Goal: Transaction & Acquisition: Download file/media

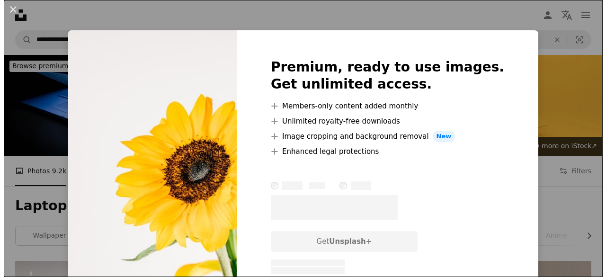
scroll to position [234, 0]
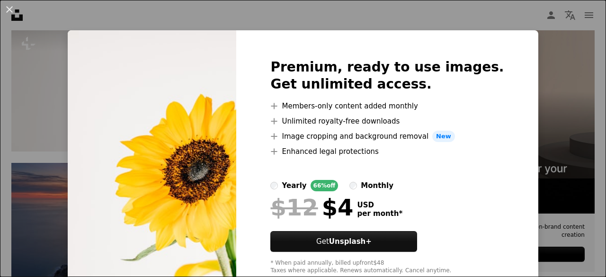
drag, startPoint x: 182, startPoint y: 169, endPoint x: 164, endPoint y: 141, distance: 33.6
click at [164, 141] on img at bounding box center [152, 166] width 169 height 273
click at [5, 9] on button "An X shape" at bounding box center [9, 9] width 11 height 11
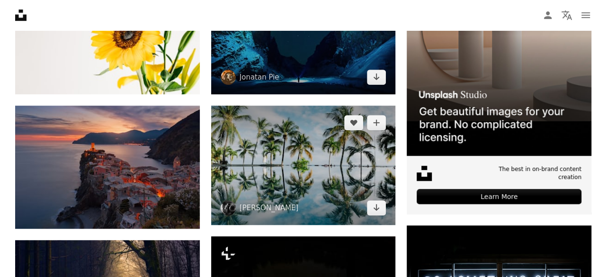
scroll to position [294, 0]
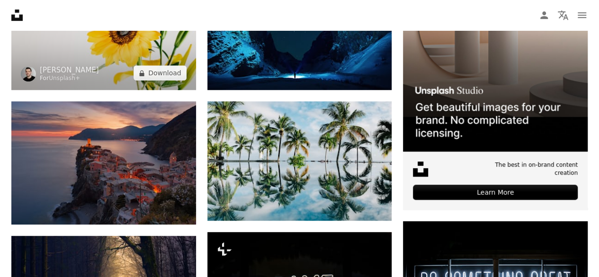
drag, startPoint x: 207, startPoint y: 134, endPoint x: 142, endPoint y: 54, distance: 103.1
click at [142, 54] on img at bounding box center [103, 28] width 185 height 123
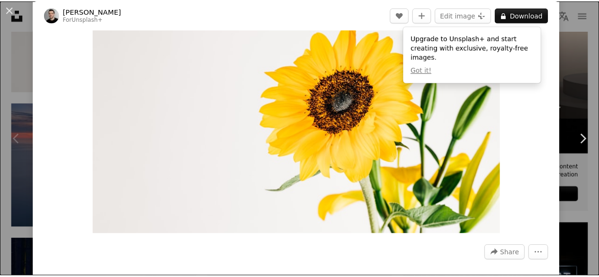
scroll to position [80, 0]
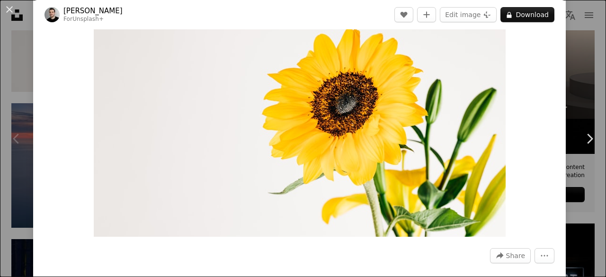
click at [579, 80] on div "An X shape Chevron left Chevron right [PERSON_NAME] For Unsplash+ A heart A plu…" at bounding box center [303, 138] width 606 height 277
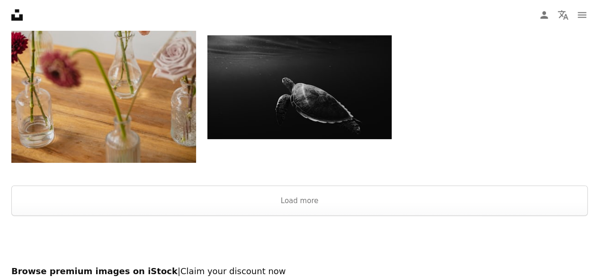
scroll to position [1163, 0]
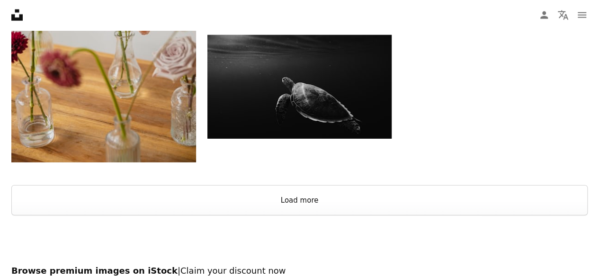
click at [343, 202] on button "Load more" at bounding box center [299, 200] width 576 height 30
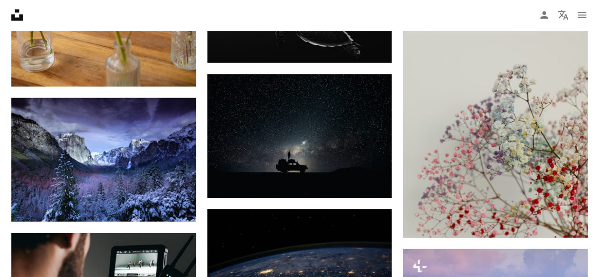
scroll to position [1240, 0]
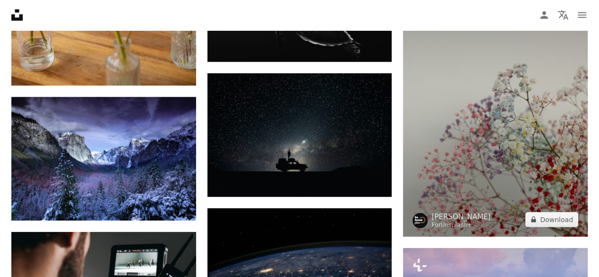
drag, startPoint x: 530, startPoint y: 167, endPoint x: 516, endPoint y: 194, distance: 29.9
click at [516, 194] on img at bounding box center [495, 98] width 185 height 277
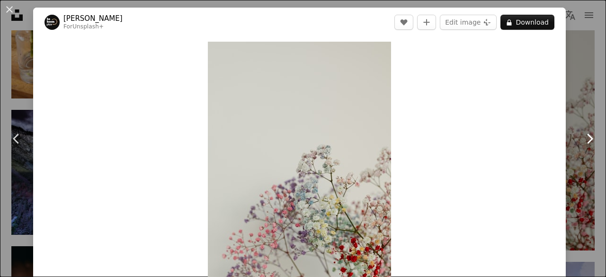
click at [583, 100] on link "Chevron right" at bounding box center [589, 138] width 33 height 91
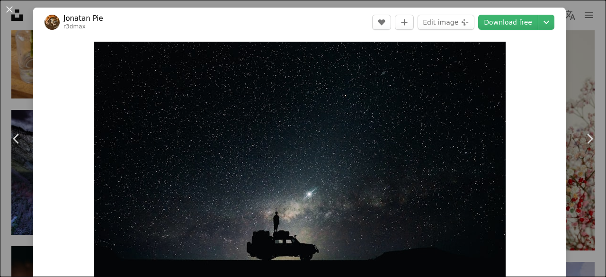
click at [574, 72] on div "An X shape Chevron left Chevron right Jonatan Pie r3dmax A heart A plus sign Ed…" at bounding box center [303, 138] width 606 height 277
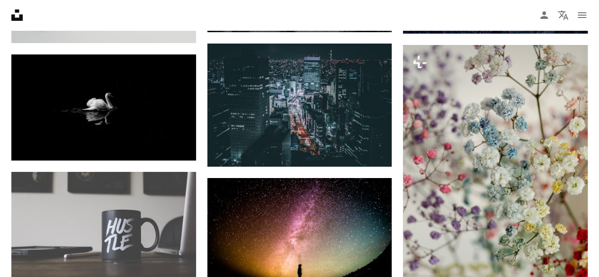
scroll to position [3543, 0]
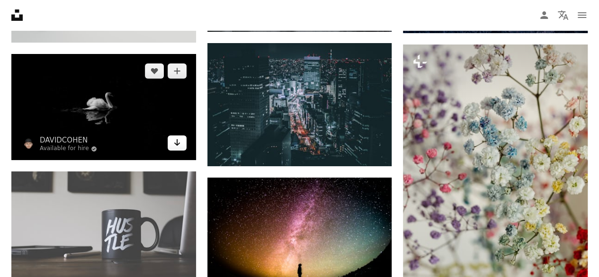
click at [177, 141] on icon "Download" at bounding box center [177, 142] width 6 height 7
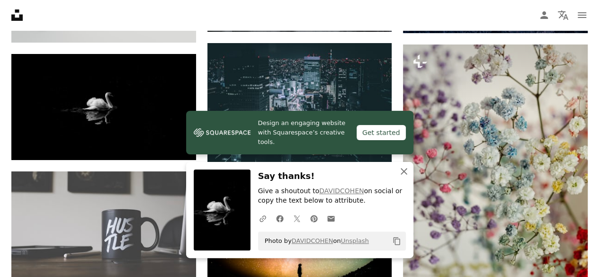
click at [405, 169] on icon "An X shape" at bounding box center [403, 171] width 11 height 11
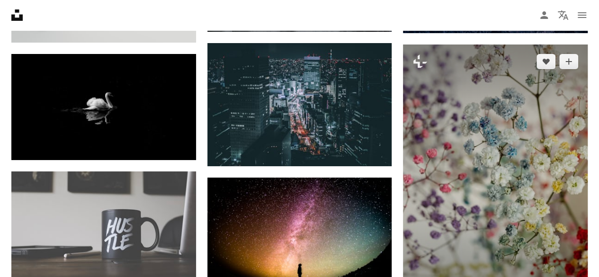
drag, startPoint x: 481, startPoint y: 186, endPoint x: 500, endPoint y: 144, distance: 46.2
click at [481, 186] on img at bounding box center [495, 183] width 185 height 277
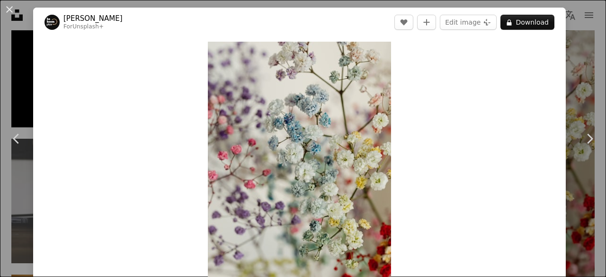
scroll to position [5, 0]
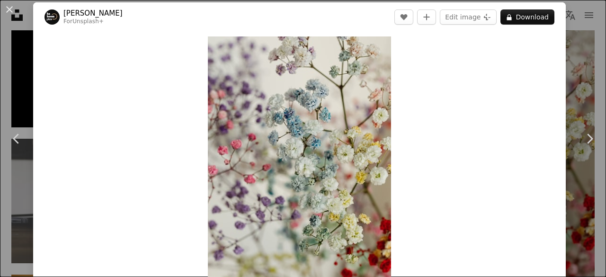
click at [567, 25] on div "An X shape Chevron left Chevron right [PERSON_NAME] For Unsplash+ A heart A plu…" at bounding box center [303, 138] width 606 height 277
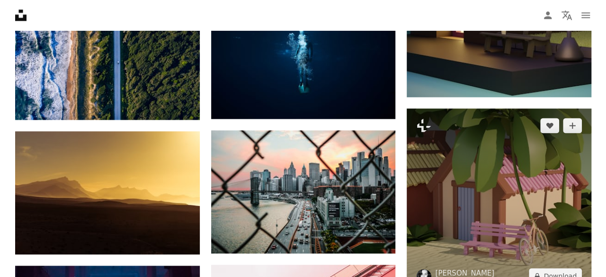
scroll to position [7887, 0]
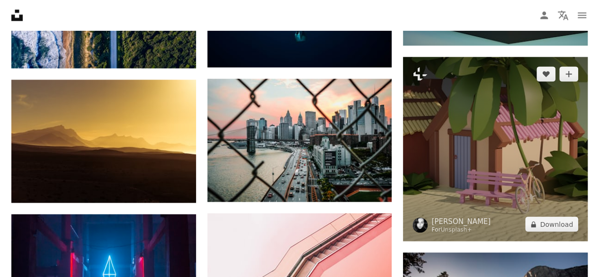
drag, startPoint x: 512, startPoint y: 150, endPoint x: 529, endPoint y: 130, distance: 25.9
click at [529, 130] on img at bounding box center [495, 149] width 185 height 185
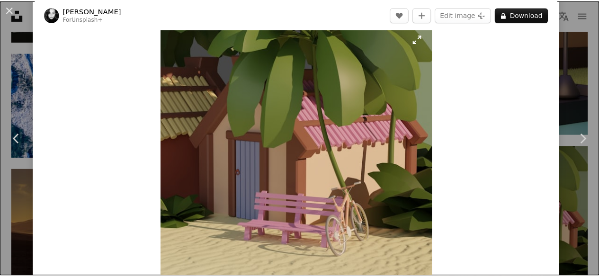
scroll to position [18, 0]
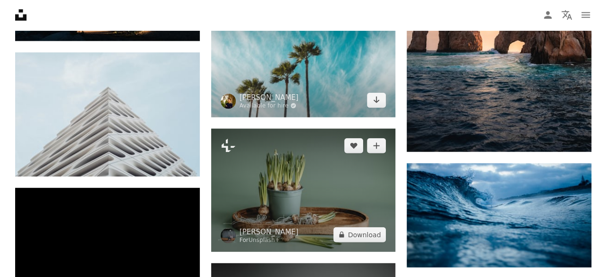
scroll to position [10002, 0]
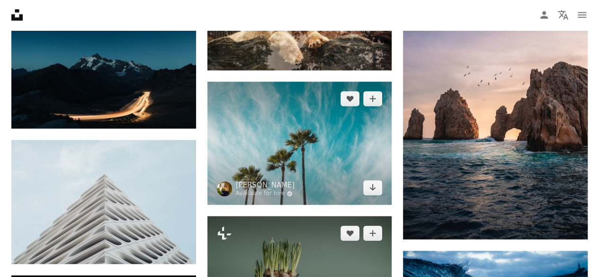
click at [302, 159] on img at bounding box center [299, 143] width 185 height 123
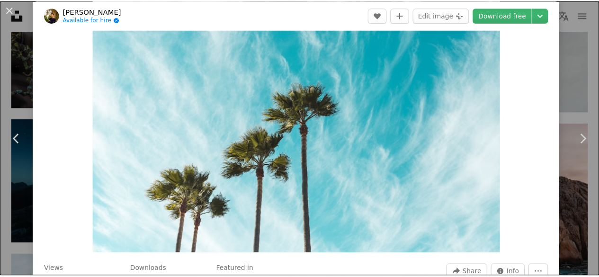
scroll to position [68, 0]
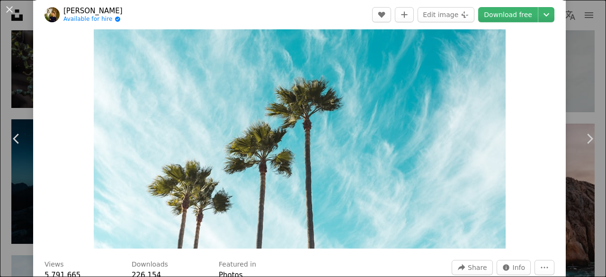
click at [22, 35] on div "An X shape Chevron left Chevron right [PERSON_NAME] Available for hire A checkm…" at bounding box center [303, 138] width 606 height 277
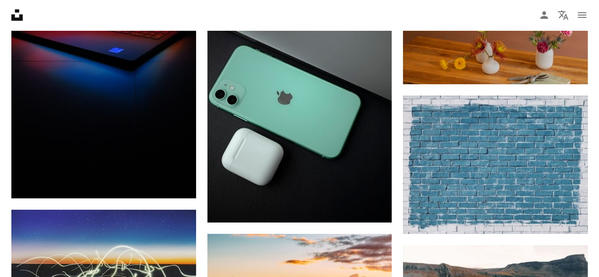
scroll to position [10409, 0]
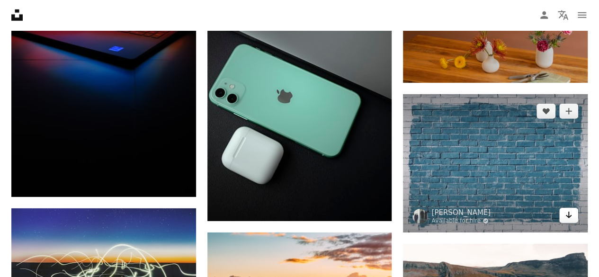
click at [567, 209] on icon "Arrow pointing down" at bounding box center [569, 214] width 8 height 11
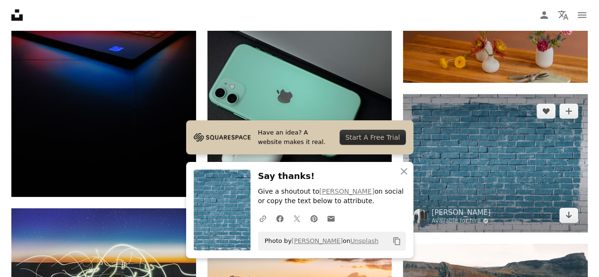
scroll to position [10607, 0]
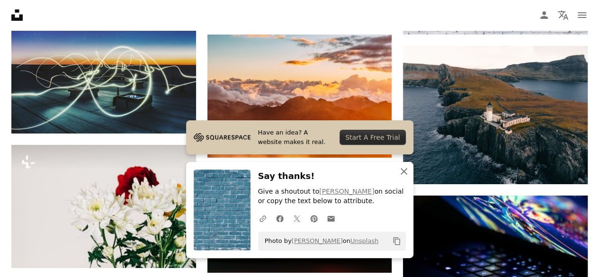
click at [403, 169] on icon "An X shape" at bounding box center [403, 171] width 11 height 11
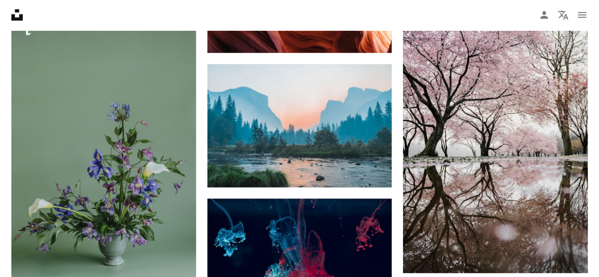
scroll to position [11743, 0]
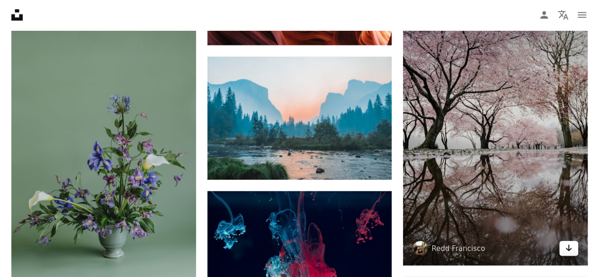
click at [570, 243] on icon "Arrow pointing down" at bounding box center [569, 248] width 8 height 11
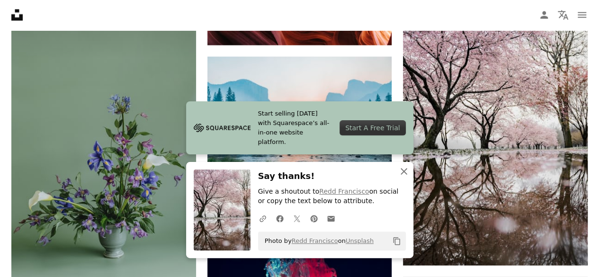
click at [405, 168] on icon "An X shape" at bounding box center [403, 171] width 11 height 11
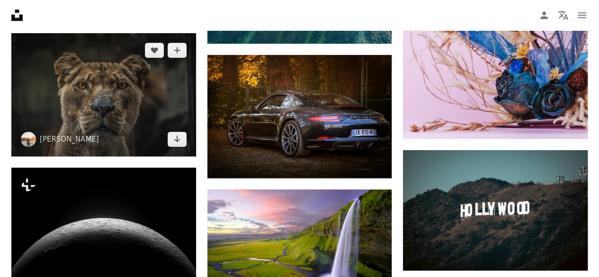
scroll to position [13076, 0]
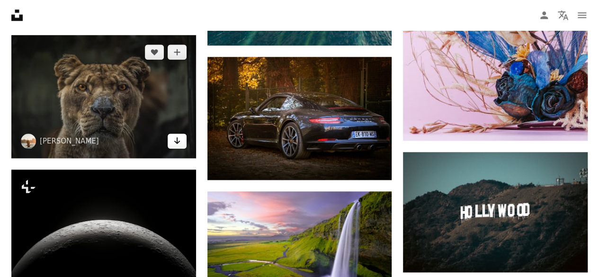
click at [179, 135] on icon "Arrow pointing down" at bounding box center [177, 140] width 8 height 11
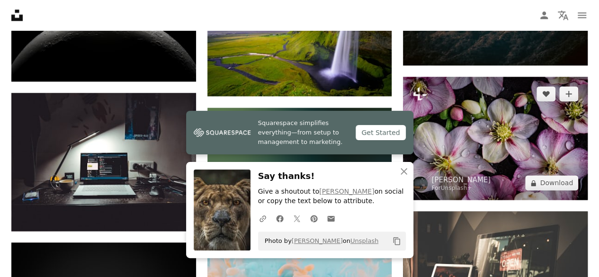
scroll to position [13397, 0]
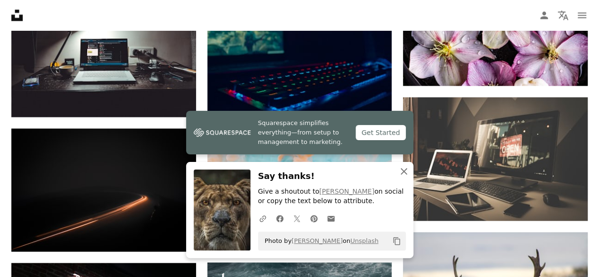
click at [403, 171] on icon "button" at bounding box center [404, 171] width 7 height 7
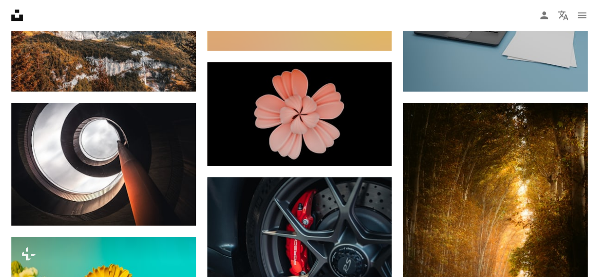
scroll to position [18877, 0]
